Goal: Feedback & Contribution: Leave review/rating

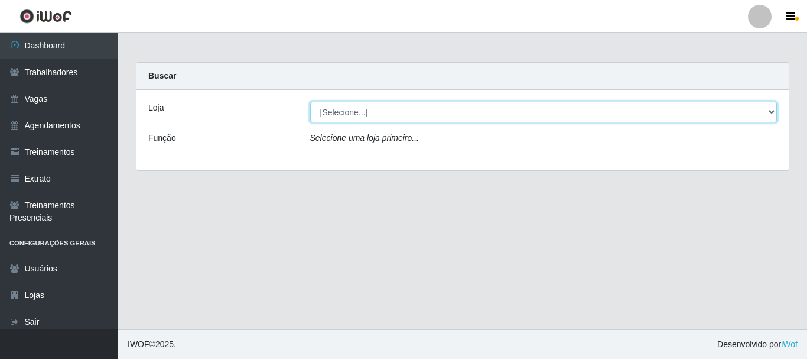
click at [367, 110] on select "[Selecione...] O Cestão - [GEOGRAPHIC_DATA]" at bounding box center [543, 112] width 467 height 21
select select "238"
click at [310, 102] on select "[Selecione...] O Cestão - [GEOGRAPHIC_DATA]" at bounding box center [543, 112] width 467 height 21
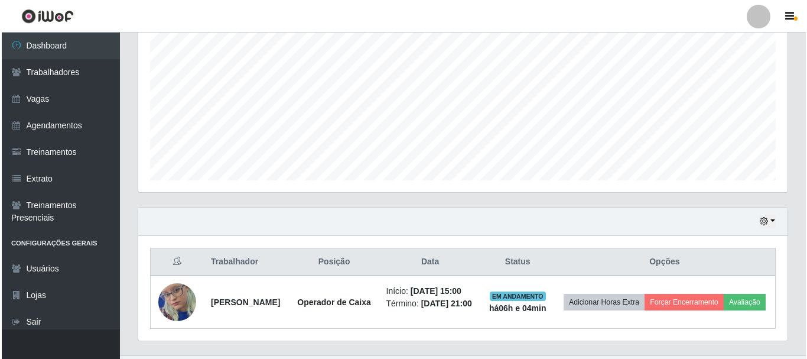
scroll to position [277, 0]
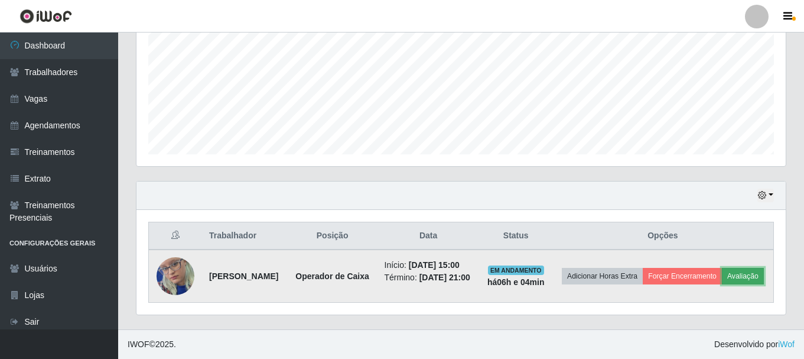
click at [722, 279] on button "Avaliação" at bounding box center [743, 276] width 42 height 17
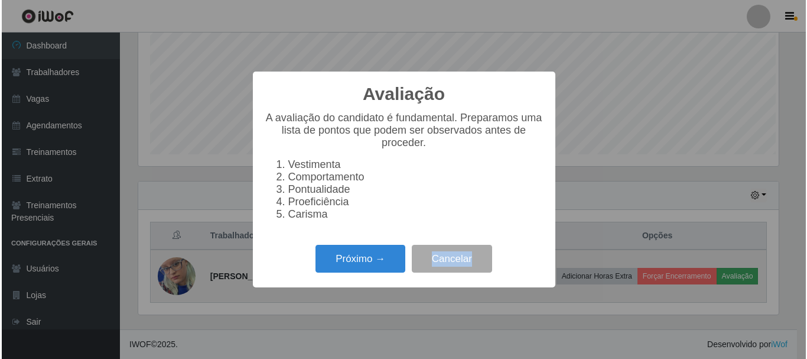
scroll to position [245, 643]
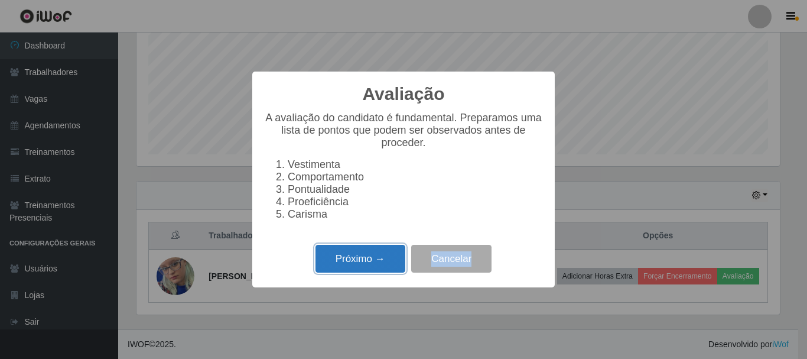
click at [382, 256] on button "Próximo →" at bounding box center [360, 259] width 90 height 28
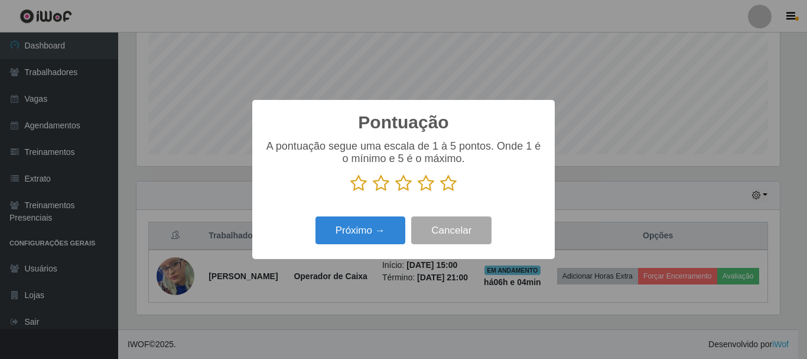
scroll to position [590413, 590015]
click at [448, 183] on icon at bounding box center [448, 183] width 17 height 18
click at [440, 192] on input "radio" at bounding box center [440, 192] width 0 height 0
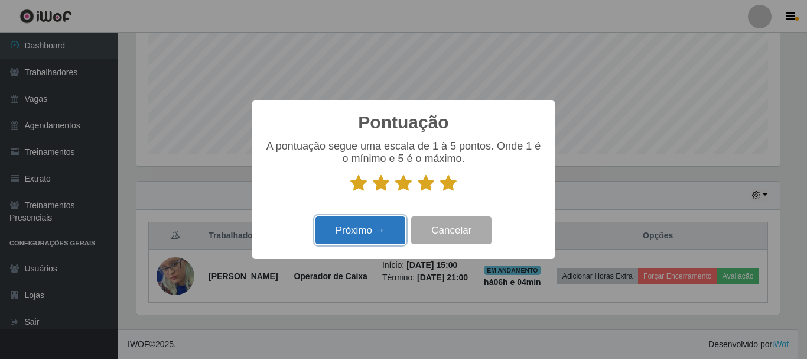
click at [366, 237] on button "Próximo →" at bounding box center [360, 230] width 90 height 28
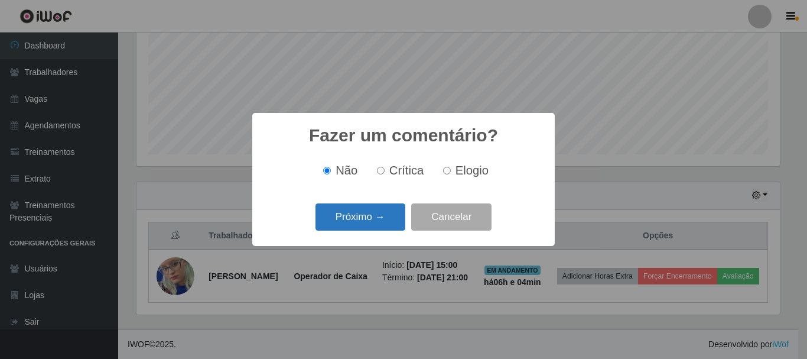
click at [384, 211] on button "Próximo →" at bounding box center [360, 217] width 90 height 28
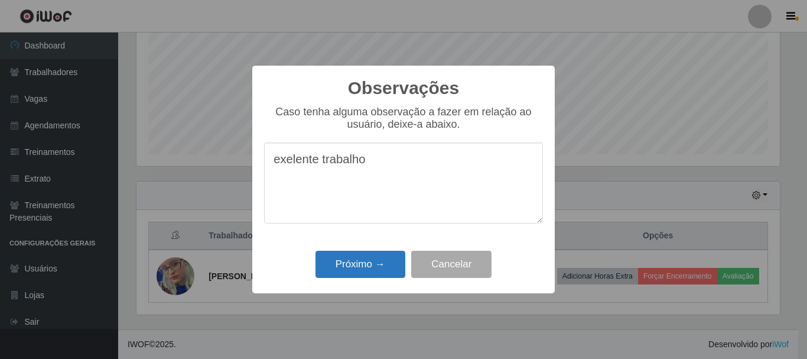
type textarea "exelente trabalho"
click at [390, 263] on button "Próximo →" at bounding box center [360, 264] width 90 height 28
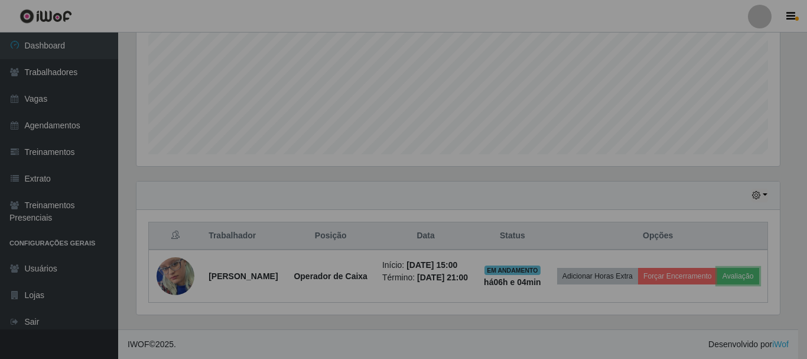
scroll to position [245, 649]
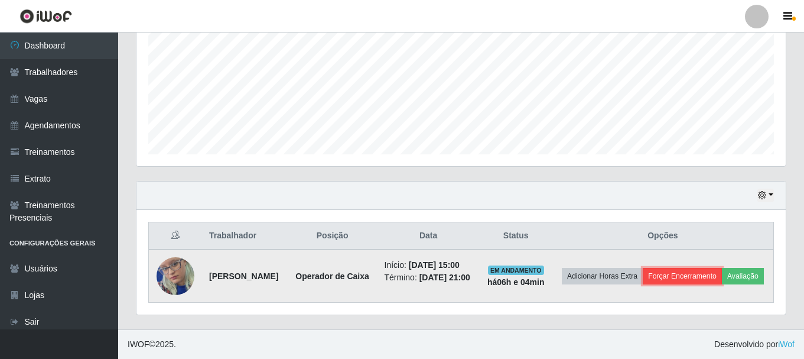
click at [703, 268] on button "Forçar Encerramento" at bounding box center [682, 276] width 79 height 17
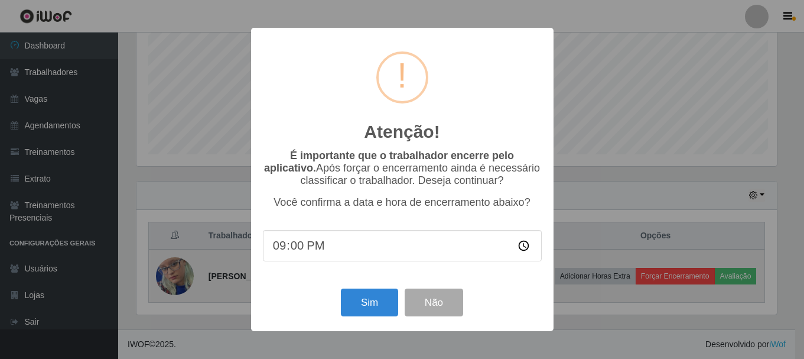
scroll to position [245, 643]
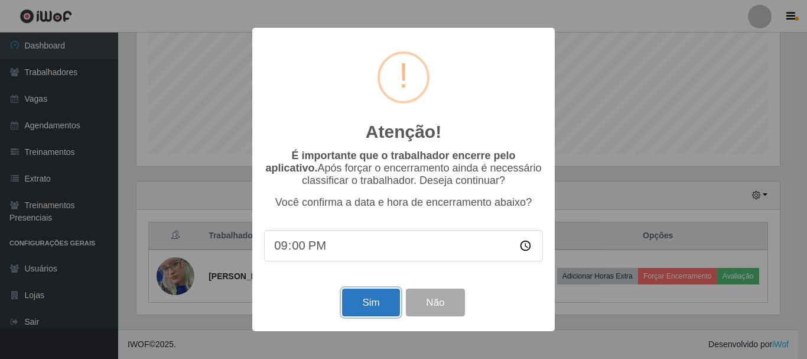
click at [370, 301] on button "Sim" at bounding box center [370, 302] width 57 height 28
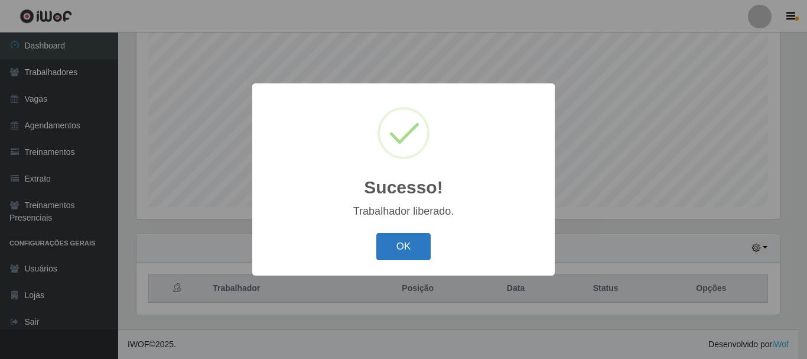
click at [412, 241] on button "OK" at bounding box center [403, 247] width 55 height 28
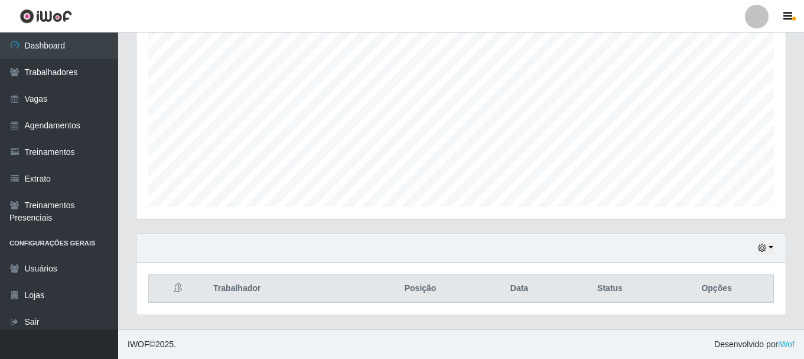
scroll to position [245, 649]
